Goal: Browse casually

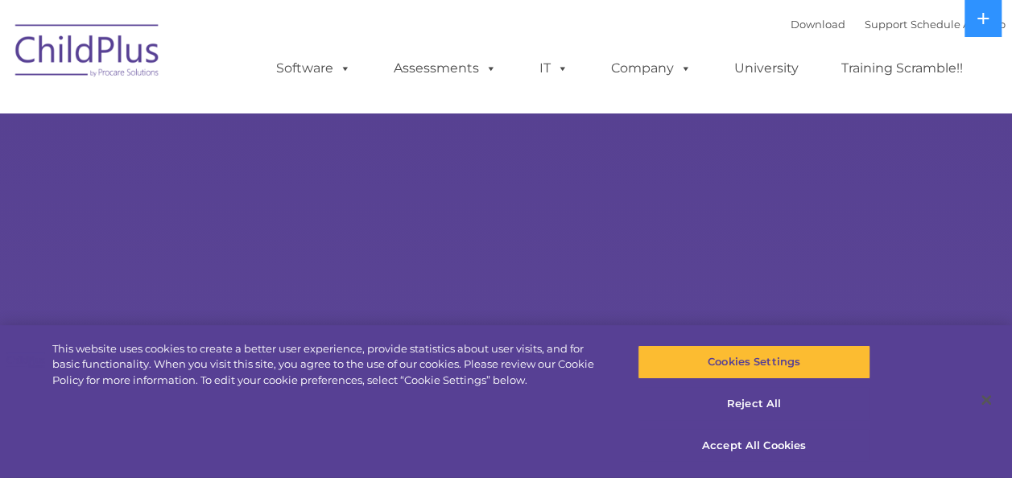
select select "MEDIUM"
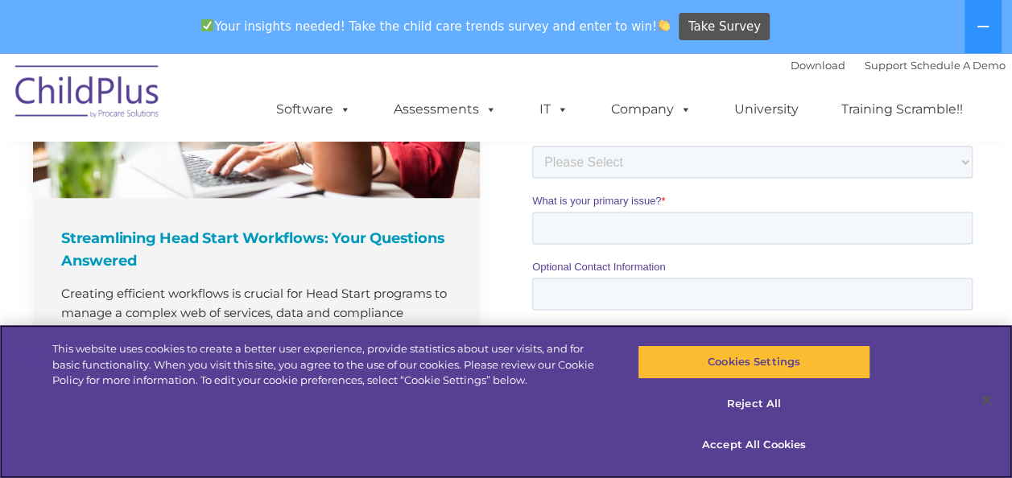
scroll to position [1370, 0]
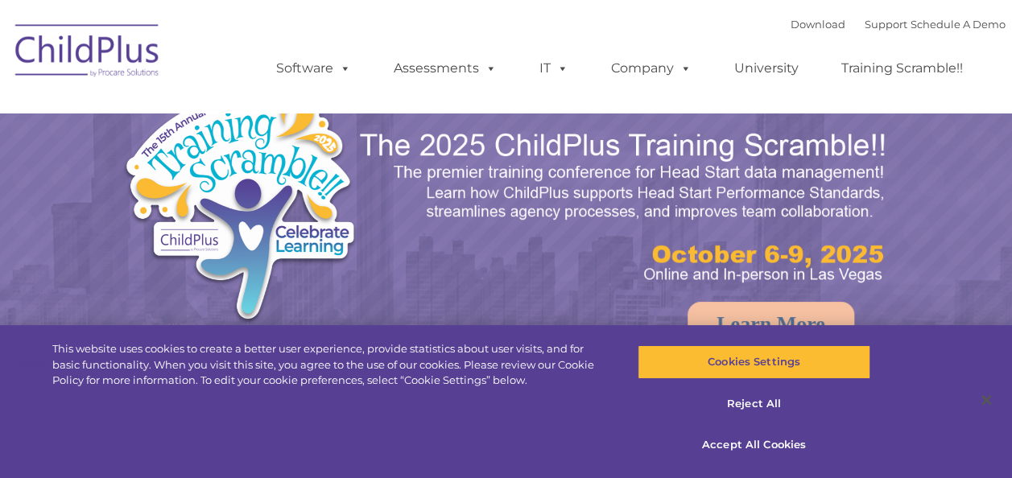
select select "MEDIUM"
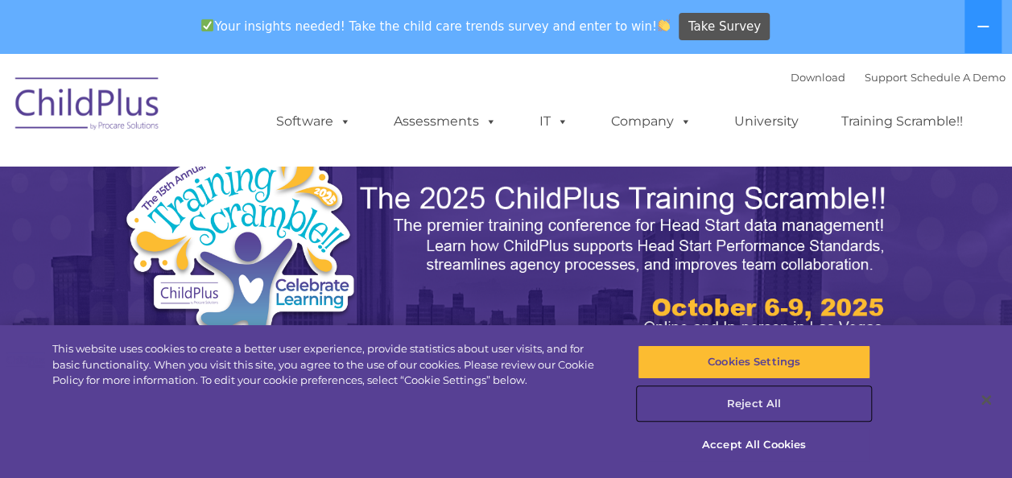
click at [751, 397] on button "Reject All" at bounding box center [754, 404] width 233 height 34
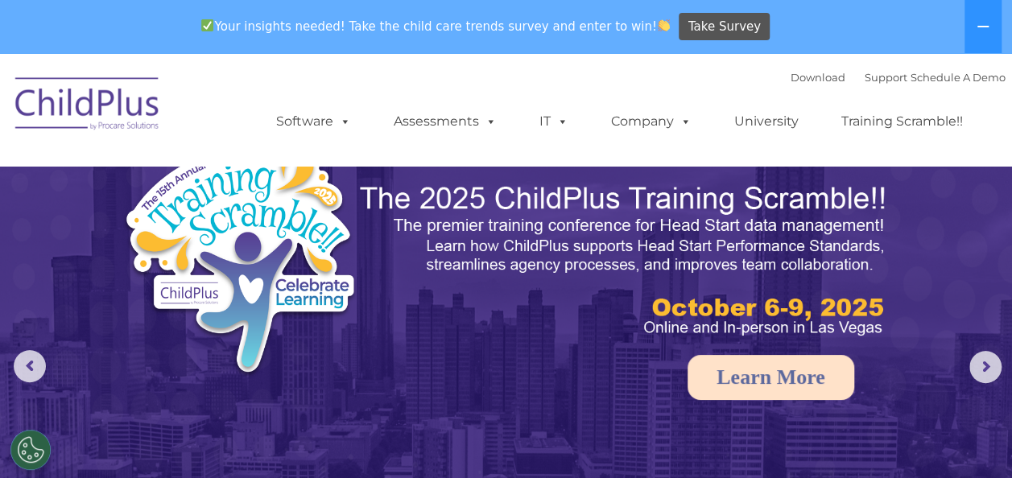
click at [751, 397] on link "Learn More" at bounding box center [771, 377] width 167 height 45
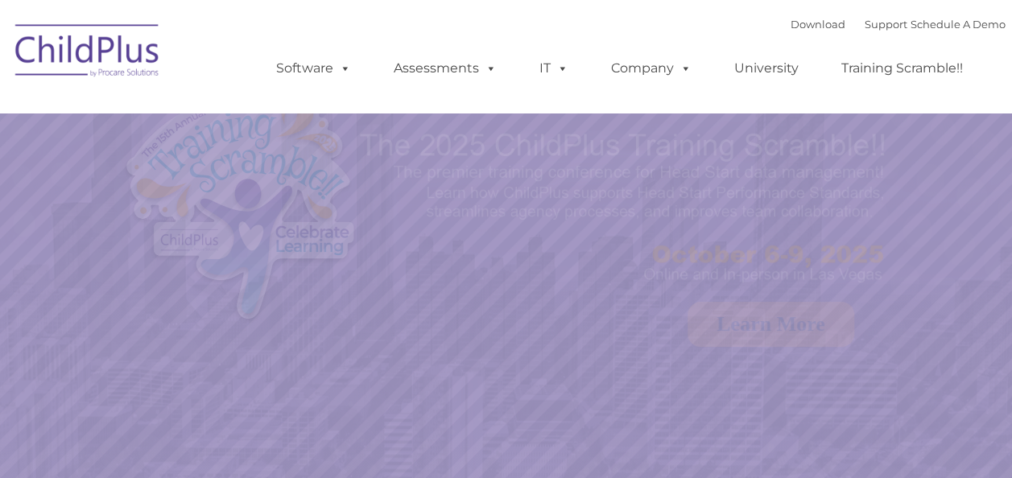
select select "MEDIUM"
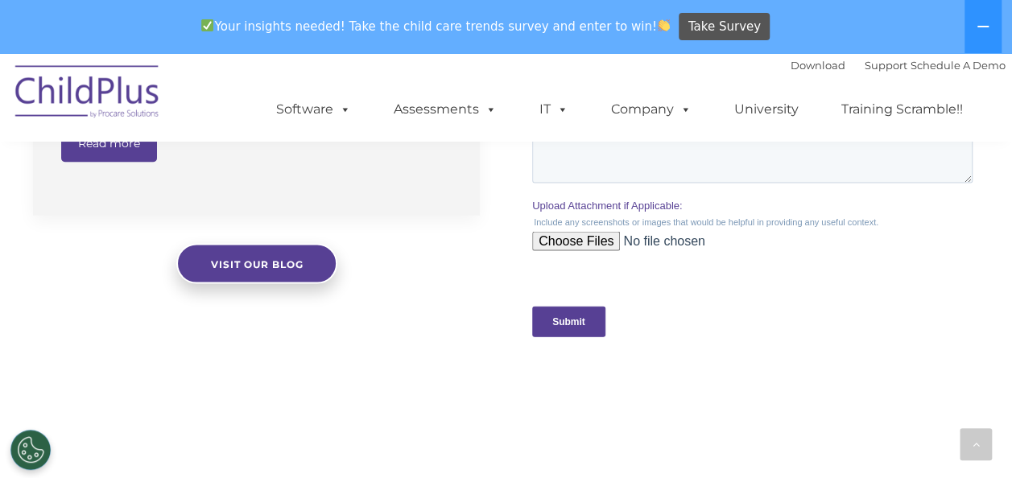
scroll to position [1605, 0]
